Goal: Transaction & Acquisition: Purchase product/service

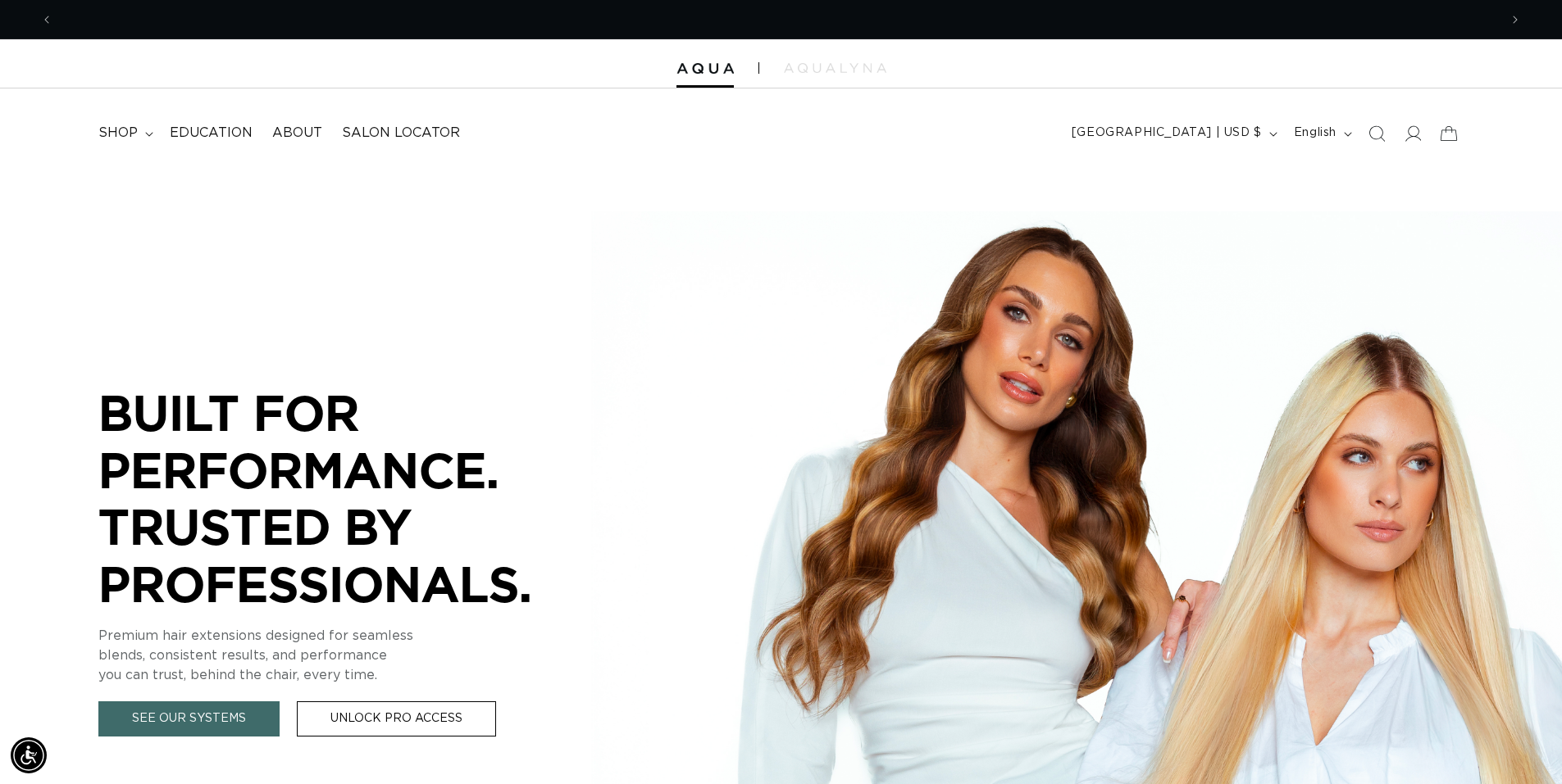
scroll to position [0, 1446]
click at [130, 132] on span "shop" at bounding box center [117, 134] width 39 height 17
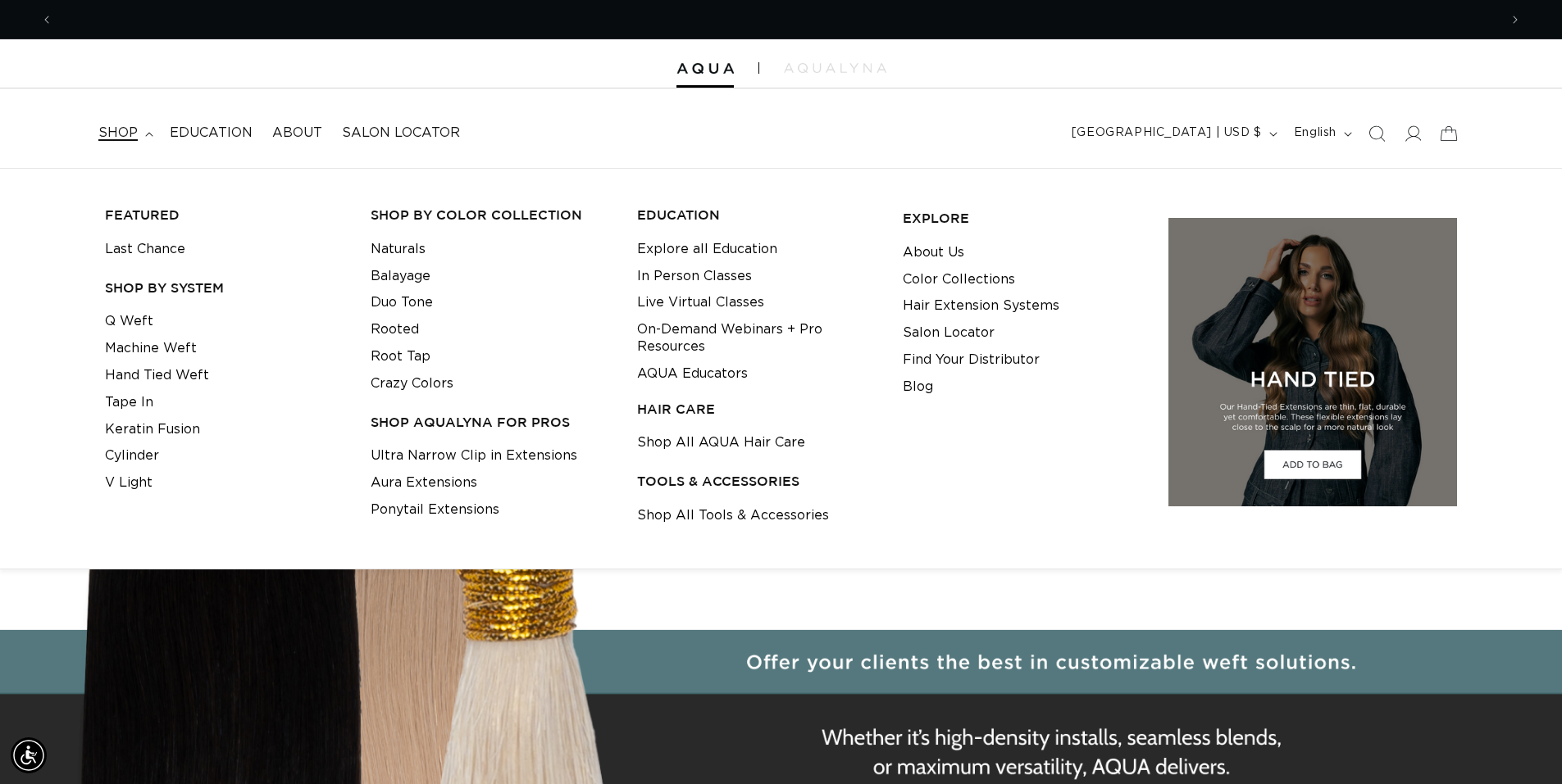
scroll to position [0, 2891]
click at [161, 347] on link "Machine Weft" at bounding box center [151, 349] width 92 height 27
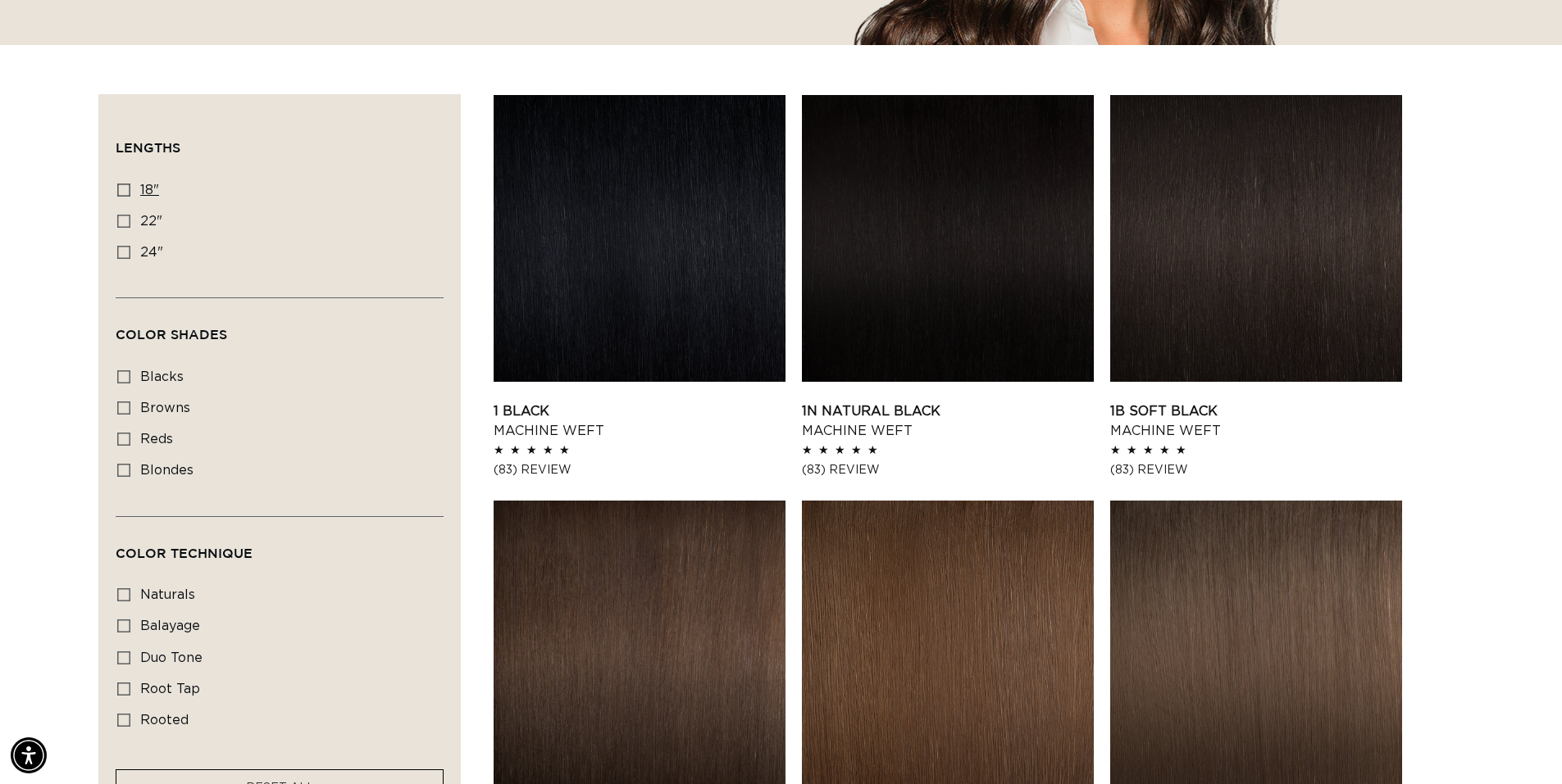
scroll to position [0, 1446]
click at [118, 194] on rect at bounding box center [124, 190] width 11 height 11
click at [118, 194] on input "18" 18" (41 products)" at bounding box center [124, 191] width 13 height 13
checkbox input "true"
click at [576, 402] on link "1 Black Machine Weft" at bounding box center [639, 421] width 292 height 39
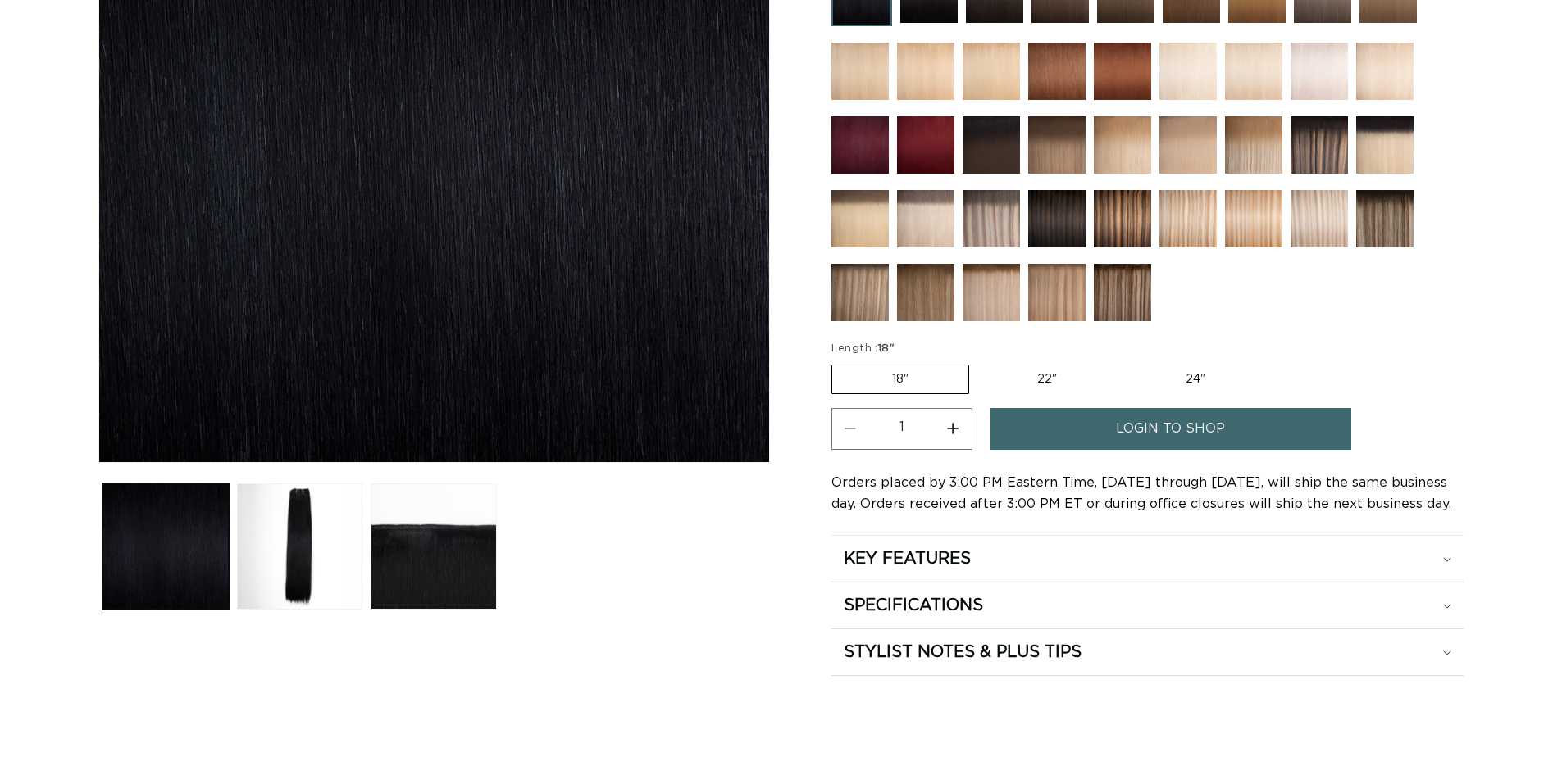
scroll to position [492, 0]
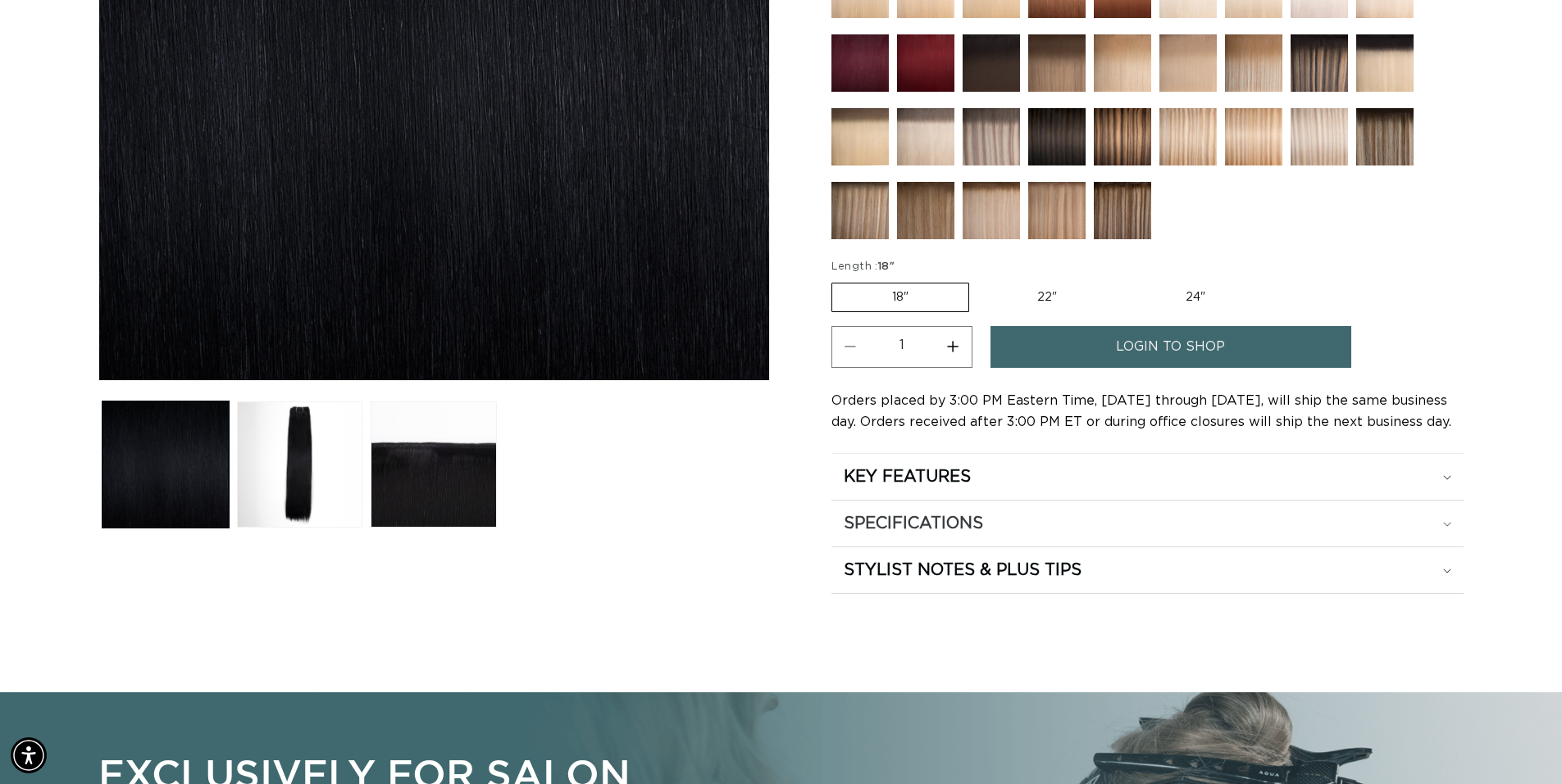
click at [1408, 522] on div "SPECIFICATIONS" at bounding box center [1147, 524] width 608 height 21
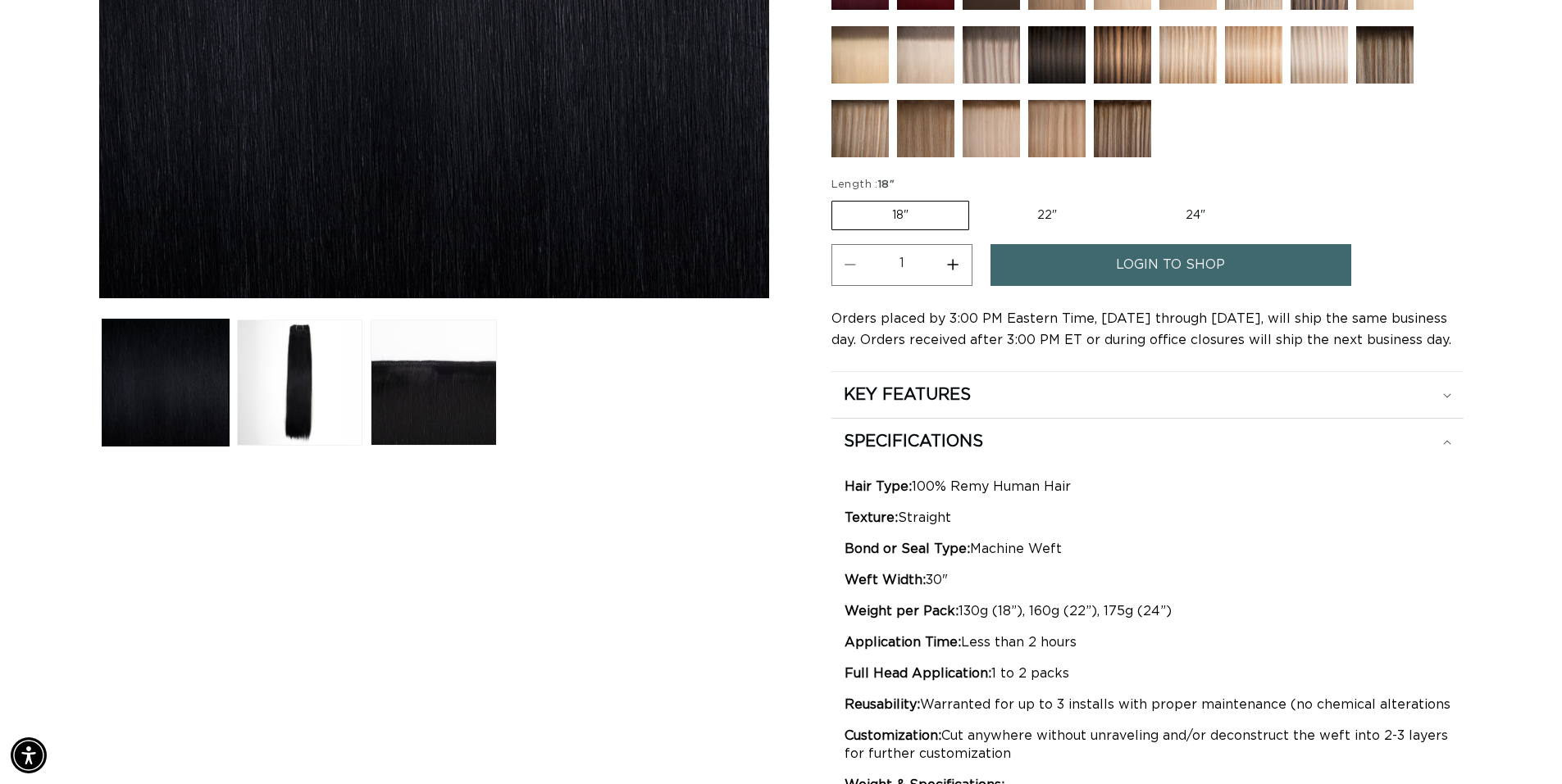
scroll to position [0, 0]
